Goal: Find specific page/section: Find specific page/section

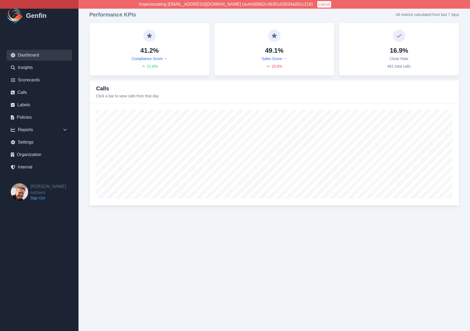
click at [317, 7] on button "Cancel" at bounding box center [324, 4] width 14 height 6
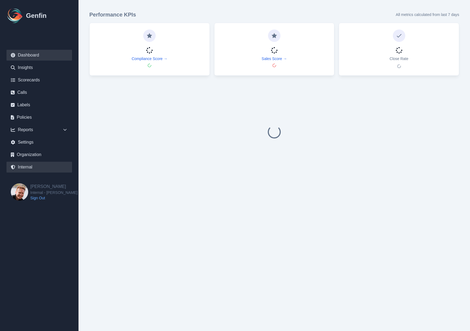
click at [28, 166] on link "Internal" at bounding box center [38, 167] width 65 height 11
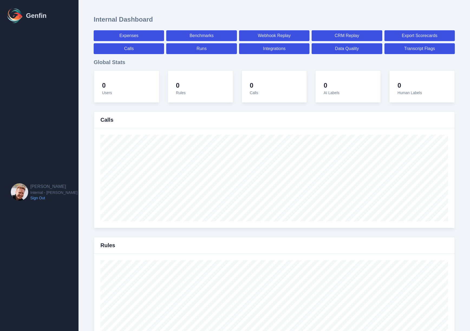
select select "paid"
select select "7"
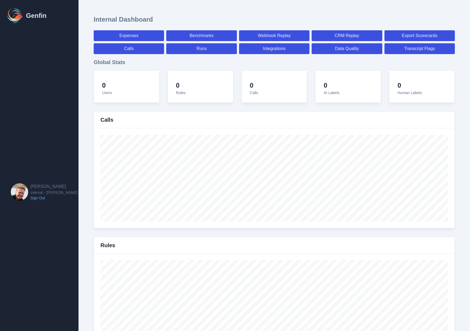
select select "paid"
select select "7"
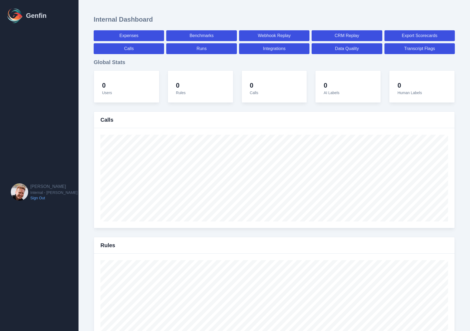
select select "7"
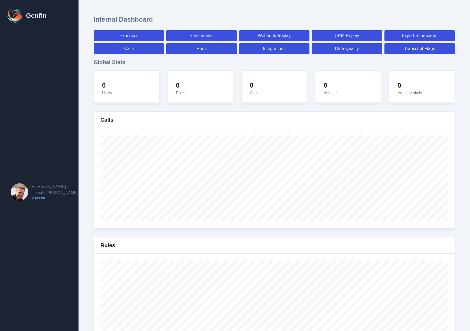
select select "7"
select select "paid"
select select "7"
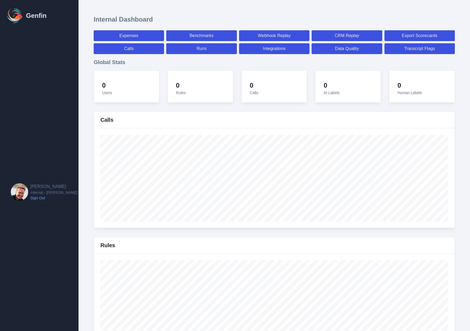
select select "7"
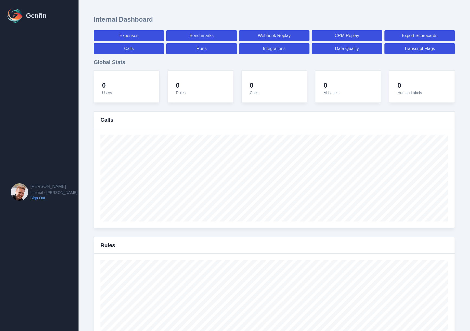
select select "7"
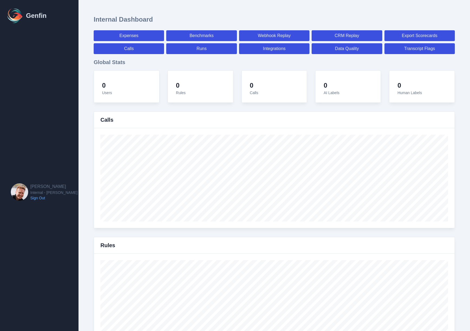
select select "7"
select select "paid"
select select "7"
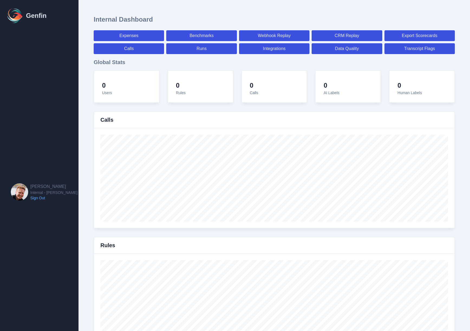
select select "7"
select select "paid"
select select "7"
select select "paid"
select select "7"
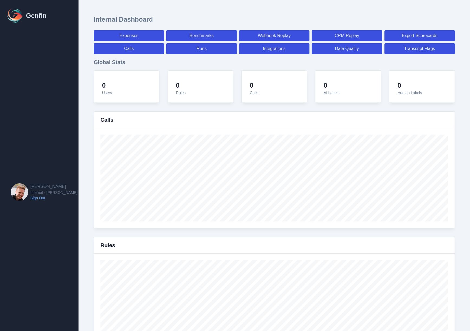
select select "7"
select select "paid"
select select "7"
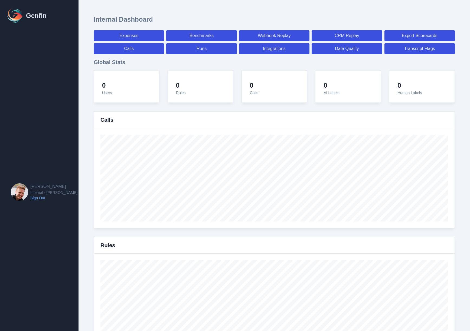
select select "7"
select select "paid"
select select "7"
select select "paid"
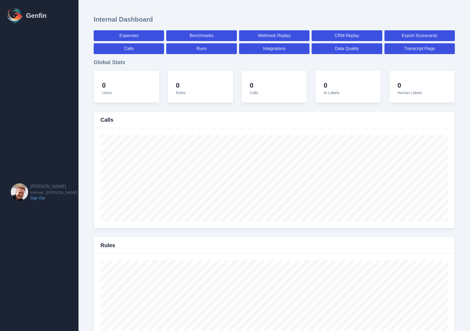
select select "7"
select select "paid"
select select "7"
select select "paid"
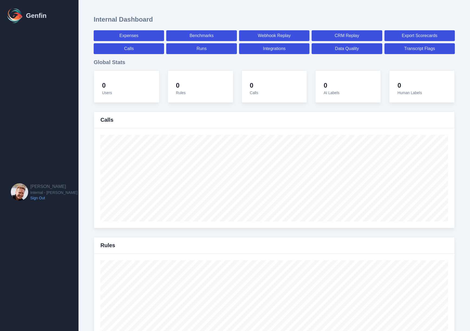
select select "7"
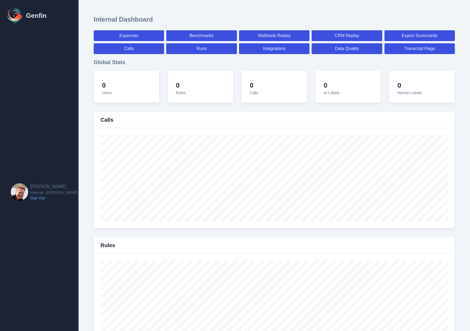
select select "7"
select select "paid"
select select "7"
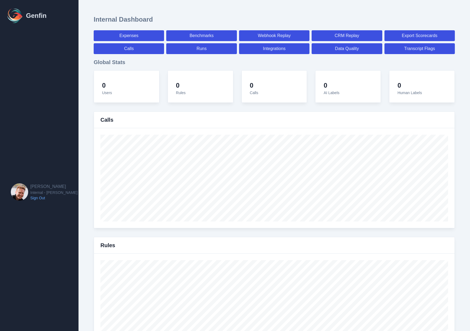
select select "7"
select select "paid"
select select "7"
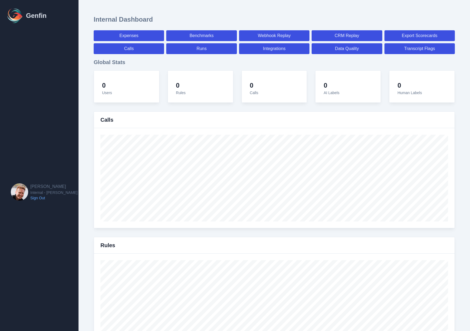
select select "7"
select select "paid"
select select "7"
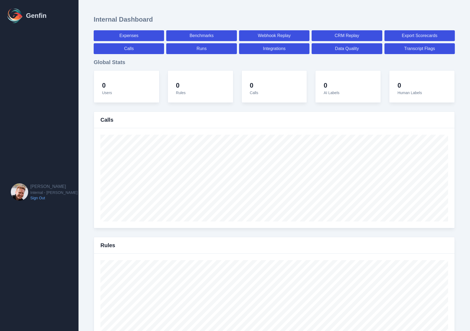
select select "7"
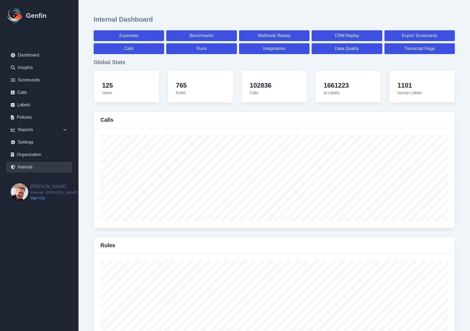
scroll to position [3219, 0]
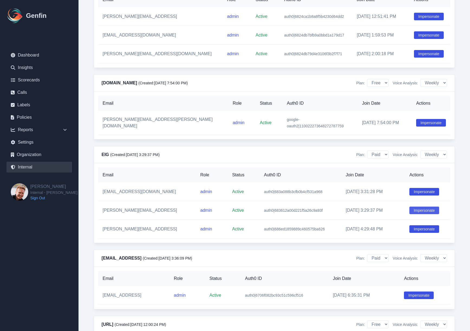
click at [420, 214] on button "Impersonate" at bounding box center [424, 211] width 30 height 8
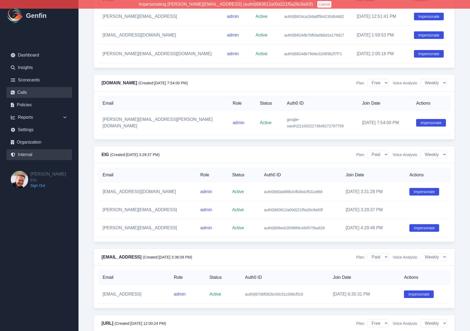
click at [30, 94] on link "Calls" at bounding box center [38, 92] width 65 height 11
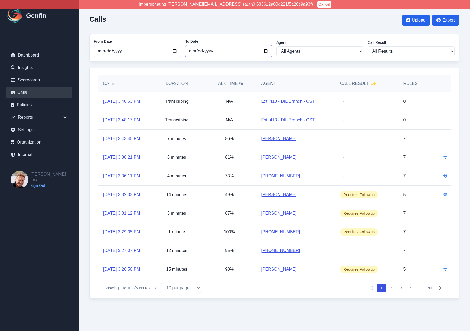
click at [191, 52] on input "[DATE]" at bounding box center [228, 51] width 87 height 12
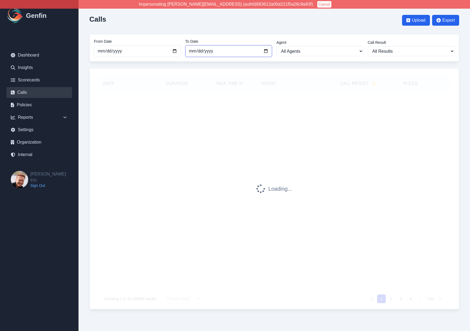
click at [198, 51] on input "[DATE]" at bounding box center [228, 51] width 87 height 12
type input "[DATE]"
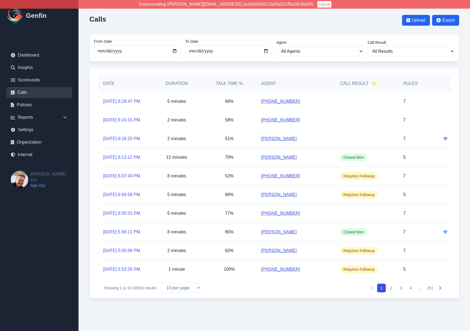
click at [84, 95] on div "Calls Upload Export From Date [DATE] To Date [DATE] Agent All Agents [PHONE_NUM…" at bounding box center [273, 154] width 391 height 309
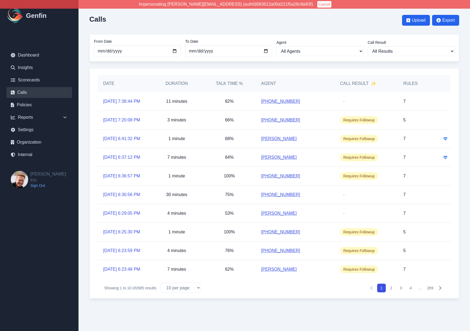
click at [209, 140] on div "68%" at bounding box center [229, 139] width 52 height 18
click at [430, 292] on button "269" at bounding box center [429, 288] width 9 height 9
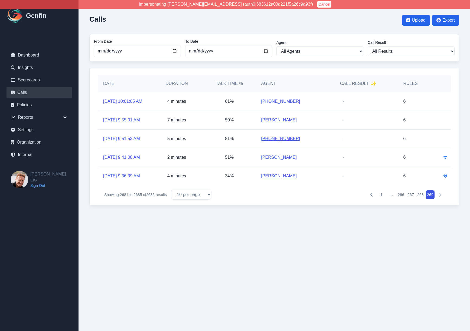
click at [403, 199] on button "266" at bounding box center [400, 194] width 9 height 9
